Goal: Task Accomplishment & Management: Manage account settings

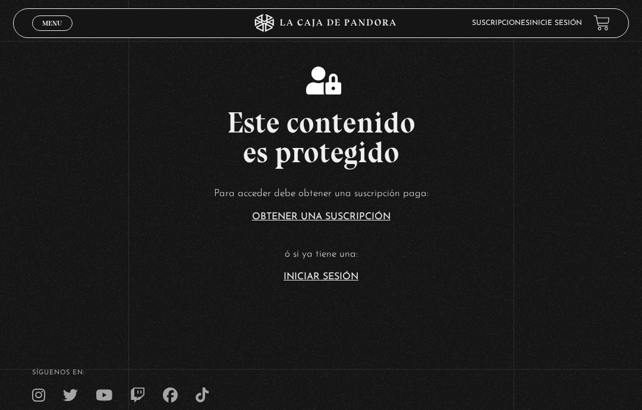
click at [330, 282] on link "Iniciar Sesión" at bounding box center [320, 277] width 75 height 10
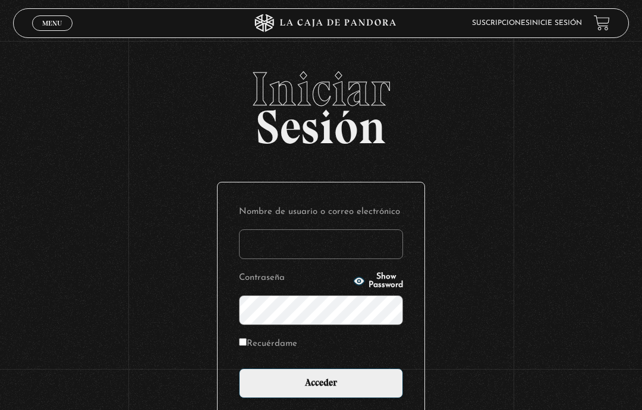
click at [320, 244] on input "Nombre de usuario o correo electrónico" at bounding box center [321, 244] width 164 height 30
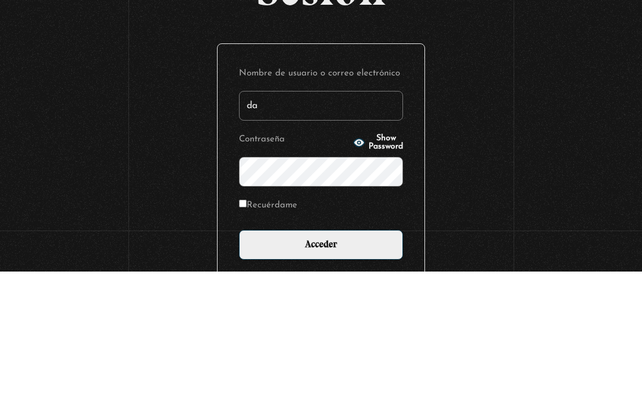
type input "[PERSON_NAME][EMAIL_ADDRESS][DOMAIN_NAME]"
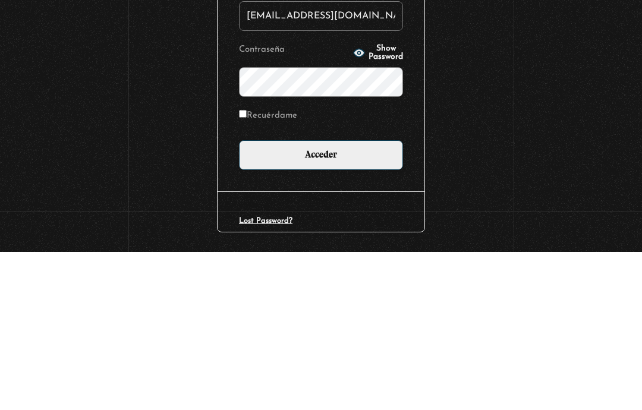
click at [321, 298] on input "Acceder" at bounding box center [321, 313] width 164 height 30
click at [244, 268] on input "Recuérdame" at bounding box center [243, 272] width 8 height 8
checkbox input "true"
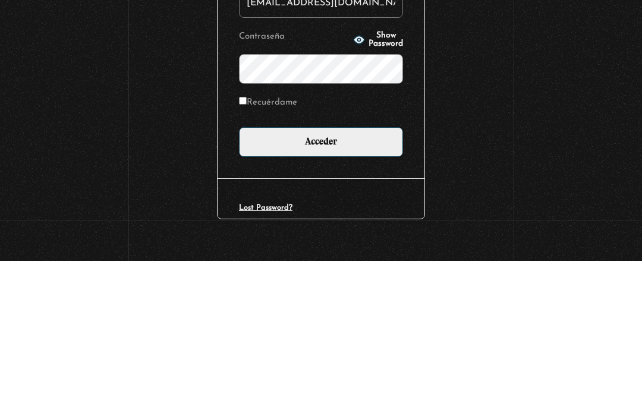
scroll to position [172, 0]
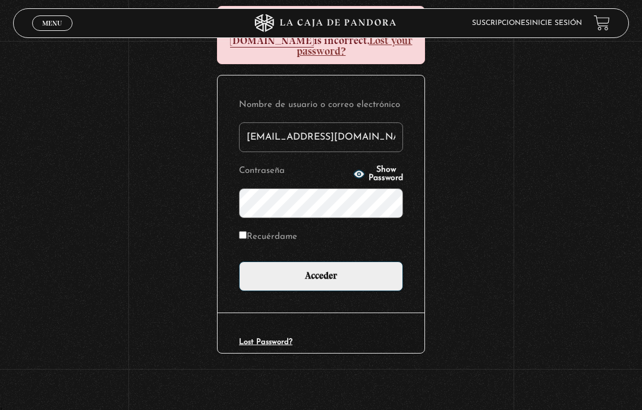
click at [346, 271] on input "Acceder" at bounding box center [321, 276] width 164 height 30
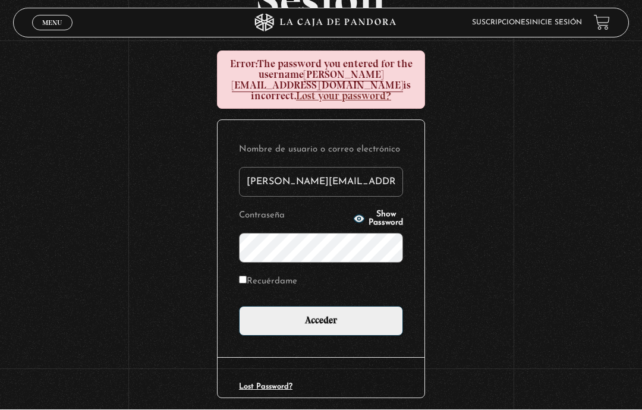
scroll to position [125, 0]
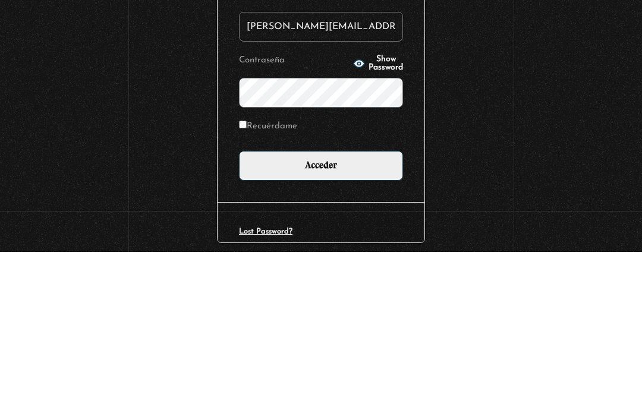
click at [353, 216] on icon "button" at bounding box center [359, 222] width 12 height 12
click at [342, 144] on form "Nombre de usuario o correo electrónico daniela.ao94@gmail.com Contraseña Hide P…" at bounding box center [321, 241] width 164 height 194
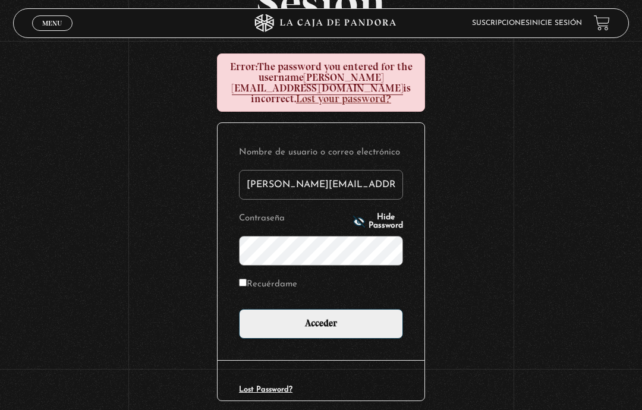
click at [338, 314] on input "Acceder" at bounding box center [321, 324] width 164 height 30
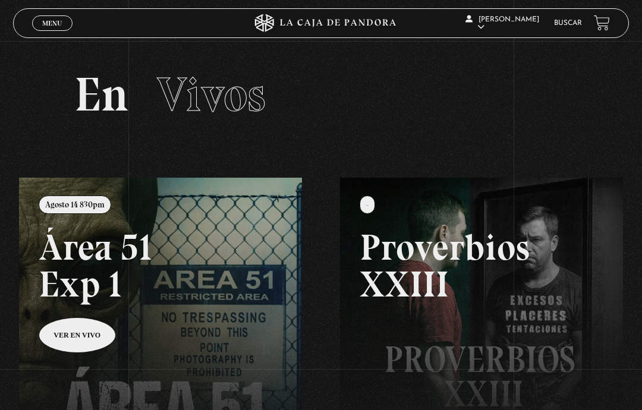
click at [53, 24] on span "Menu" at bounding box center [52, 23] width 20 height 7
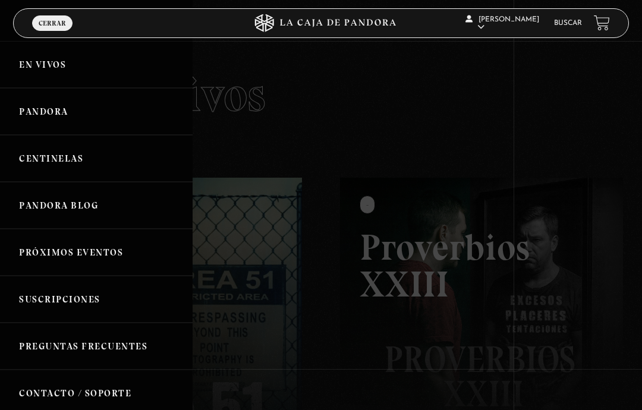
click at [54, 128] on link "Pandora" at bounding box center [96, 111] width 193 height 47
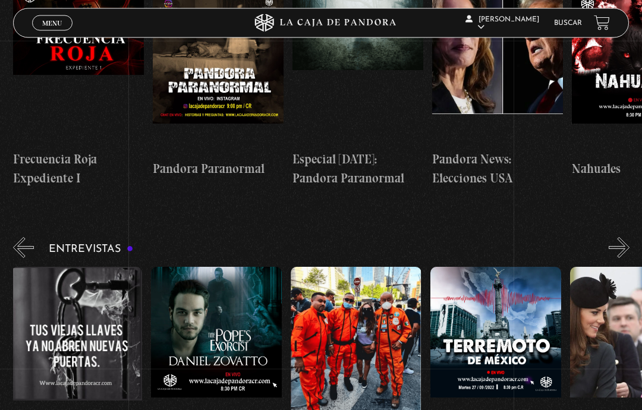
scroll to position [3312, 0]
click at [43, 23] on span "Menu" at bounding box center [52, 23] width 20 height 7
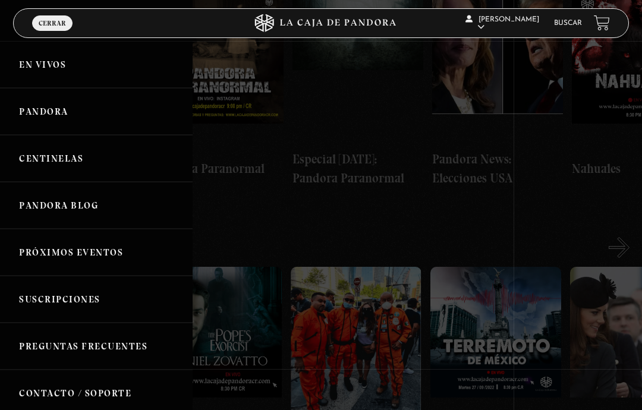
click at [29, 158] on link "Centinelas" at bounding box center [96, 158] width 193 height 47
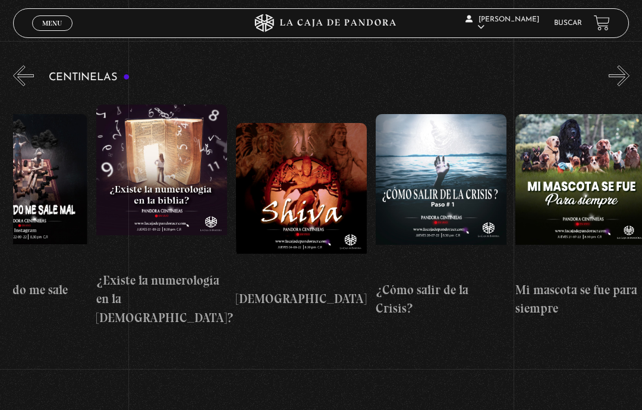
scroll to position [0, 7661]
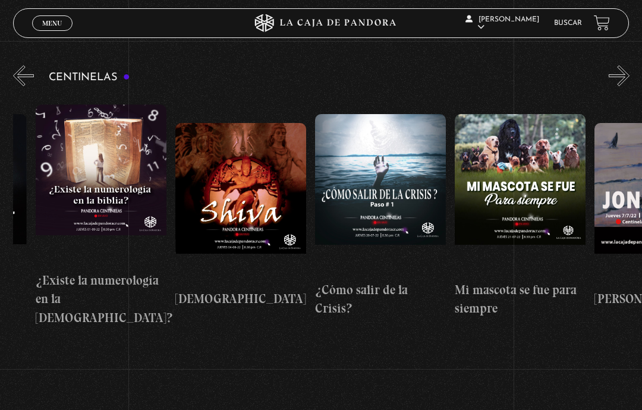
click at [412, 203] on figure at bounding box center [380, 194] width 131 height 160
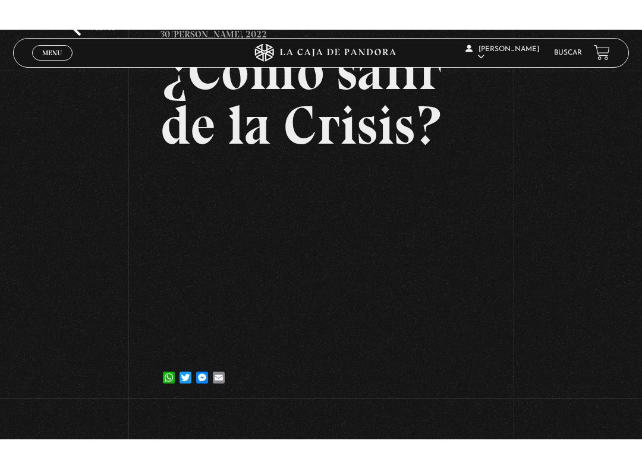
scroll to position [12, 0]
